Goal: Task Accomplishment & Management: Complete application form

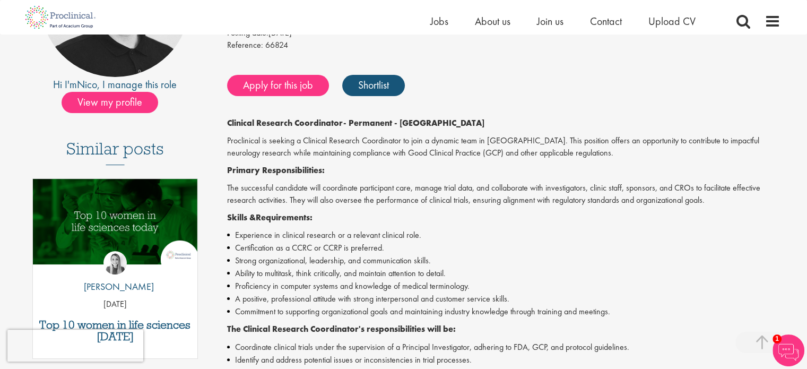
scroll to position [221, 0]
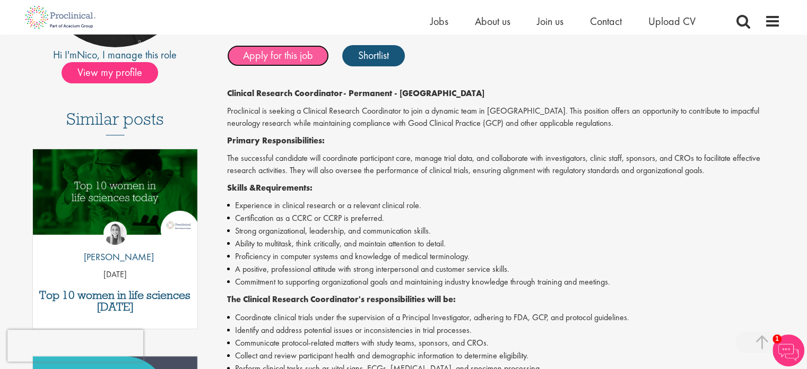
click at [309, 61] on link "Apply for this job" at bounding box center [278, 55] width 102 height 21
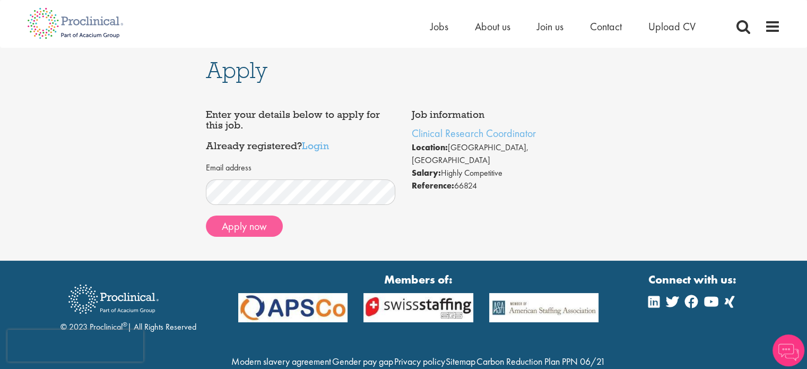
click at [264, 227] on button "Apply now" at bounding box center [244, 225] width 77 height 21
